Goal: Task Accomplishment & Management: Complete application form

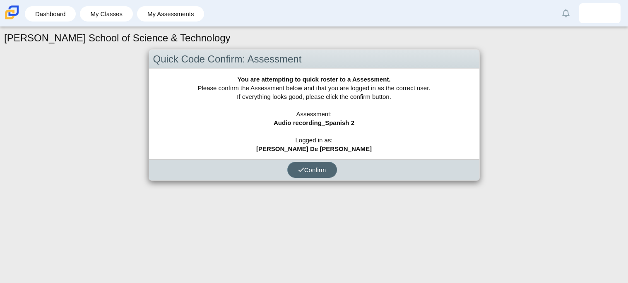
click at [321, 166] on span "Confirm" at bounding box center [312, 169] width 28 height 7
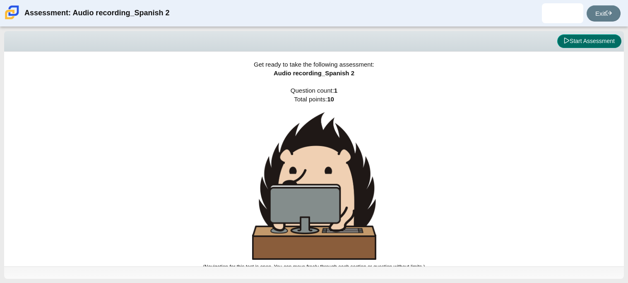
click at [604, 38] on button "Start Assessment" at bounding box center [589, 41] width 64 height 14
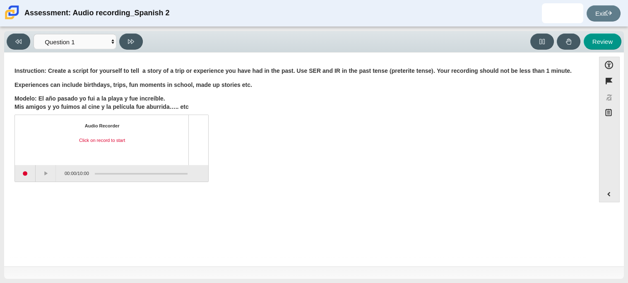
click at [260, 257] on div "Question Instruction: Create a script for yourself to tell a story of a trip or…" at bounding box center [299, 161] width 582 height 204
click at [30, 168] on button "Start recording" at bounding box center [25, 173] width 21 height 17
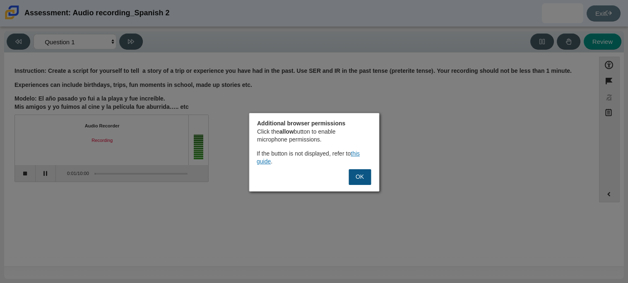
click at [357, 179] on button "OK" at bounding box center [360, 177] width 22 height 16
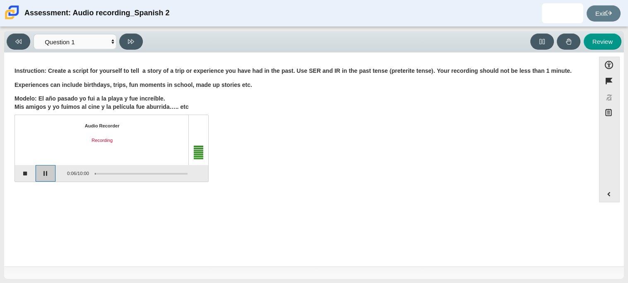
click at [43, 169] on button "Pause" at bounding box center [46, 173] width 21 height 17
click at [28, 172] on button "Stop recording" at bounding box center [25, 173] width 21 height 17
click at [28, 172] on button "Start recording" at bounding box center [25, 173] width 21 height 17
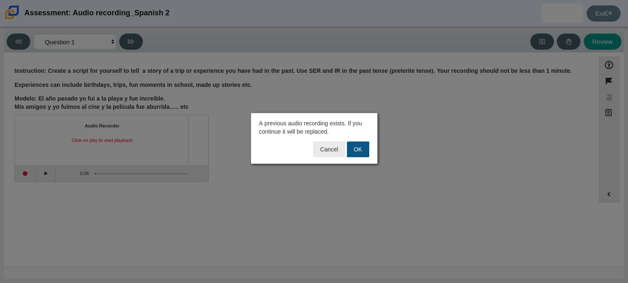
click at [357, 145] on button "OK" at bounding box center [358, 150] width 22 height 16
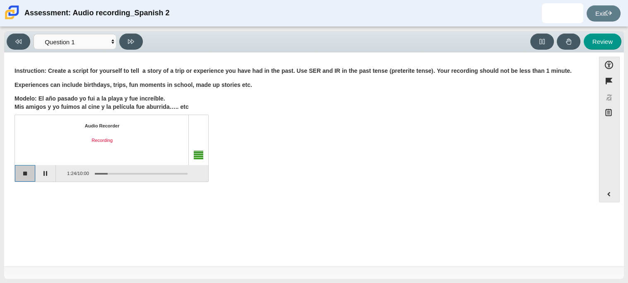
click at [31, 176] on button "Stop recording" at bounding box center [25, 173] width 21 height 17
click at [137, 37] on button at bounding box center [131, 42] width 24 height 16
select select "review"
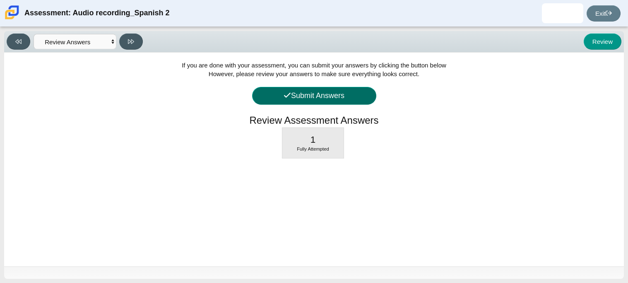
click at [324, 90] on button "Submit Answers" at bounding box center [314, 96] width 124 height 18
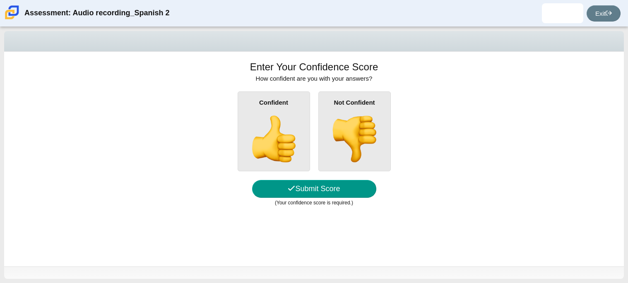
click at [302, 123] on div "Confident" at bounding box center [274, 131] width 72 height 80
click at [0, 0] on input "Confident" at bounding box center [0, 0] width 0 height 0
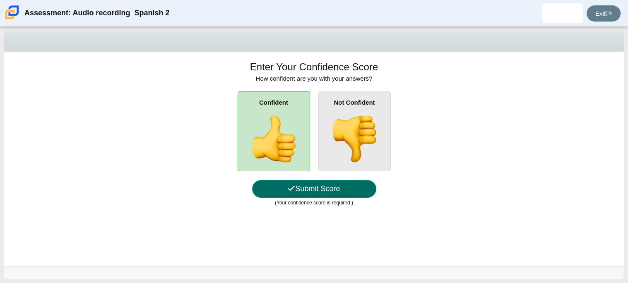
click at [303, 191] on button "Submit Score" at bounding box center [314, 189] width 124 height 18
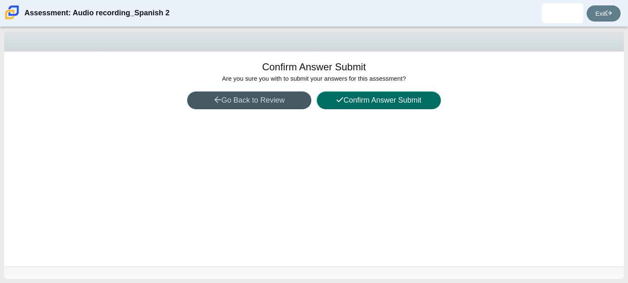
click at [406, 94] on button "Confirm Answer Submit" at bounding box center [379, 100] width 124 height 18
